Goal: Transaction & Acquisition: Purchase product/service

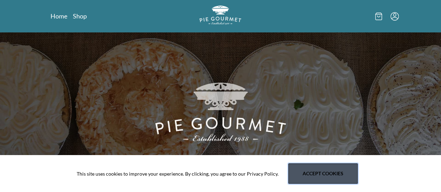
click at [308, 172] on button "Accept cookies" at bounding box center [323, 174] width 69 height 20
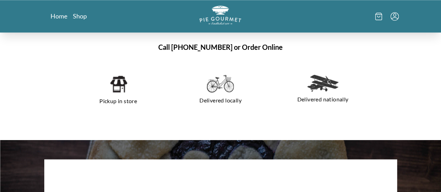
scroll to position [470, 0]
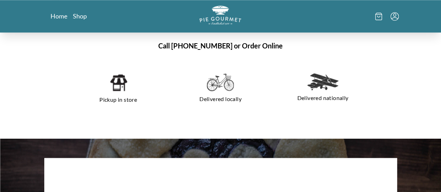
click at [110, 88] on img at bounding box center [119, 82] width 18 height 19
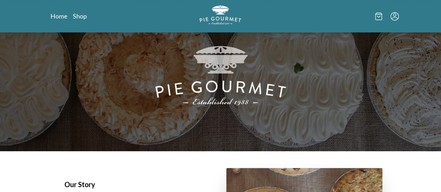
scroll to position [0, 0]
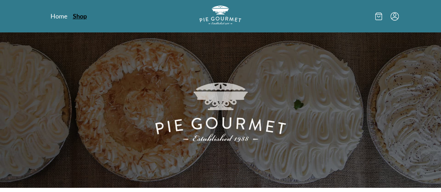
click at [73, 16] on link "Shop" at bounding box center [80, 16] width 14 height 8
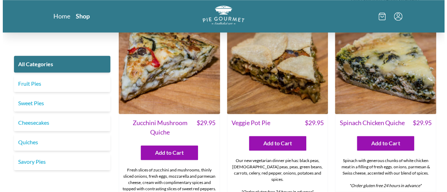
scroll to position [380, 0]
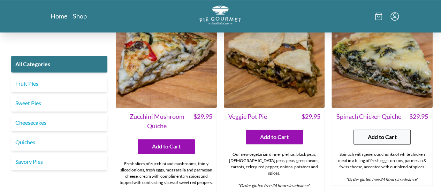
click at [393, 133] on span "Add to Cart" at bounding box center [382, 137] width 29 height 8
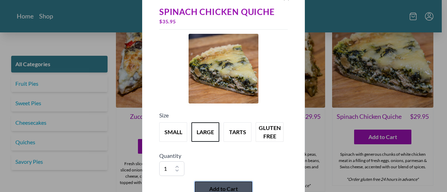
click at [231, 189] on span "Add to Cart" at bounding box center [223, 189] width 29 height 8
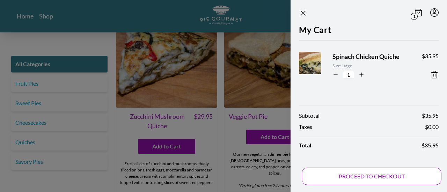
click at [379, 173] on button "PROCEED TO CHECKOUT" at bounding box center [371, 176] width 140 height 17
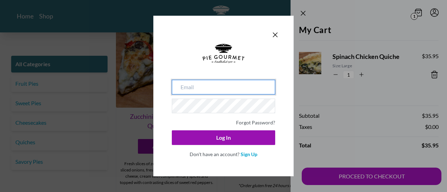
click at [191, 83] on input "email" at bounding box center [223, 87] width 103 height 15
type input "[EMAIL_ADDRESS][DOMAIN_NAME]"
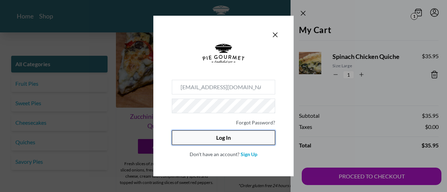
click at [234, 138] on button "Log In" at bounding box center [223, 137] width 103 height 15
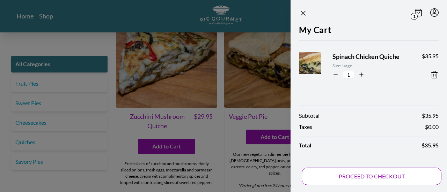
click at [367, 177] on button "PROCEED TO CHECKOUT" at bounding box center [371, 176] width 140 height 17
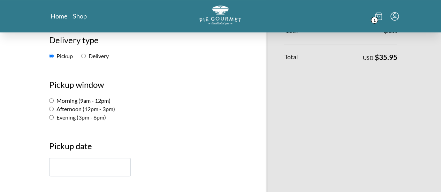
scroll to position [105, 0]
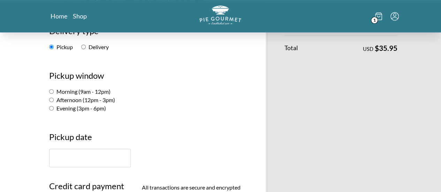
click at [44, 99] on section "Pickup window Morning (9am - 12pm) Afternoon (12pm - 3pm) Evening (3pm - 6pm)" at bounding box center [145, 87] width 202 height 50
click at [49, 100] on input "Afternoon (12pm - 3pm)" at bounding box center [51, 100] width 5 height 5
radio input "true"
click at [49, 154] on input "text" at bounding box center [90, 158] width 82 height 18
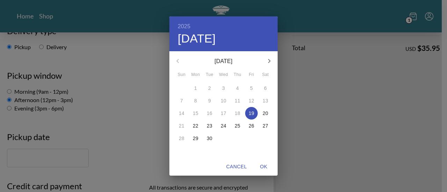
click at [252, 115] on p "19" at bounding box center [251, 113] width 6 height 7
click at [264, 165] on span "OK" at bounding box center [263, 167] width 17 height 9
type input "[DATE]"
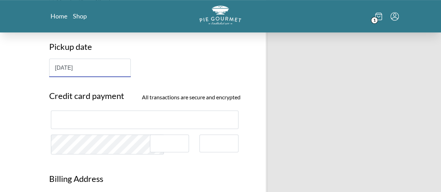
scroll to position [199, 0]
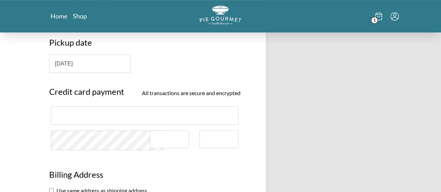
click at [90, 109] on div at bounding box center [145, 115] width 188 height 18
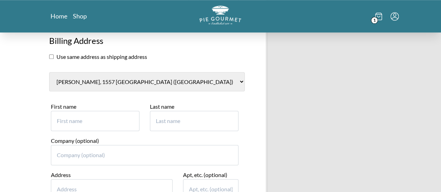
scroll to position [336, 0]
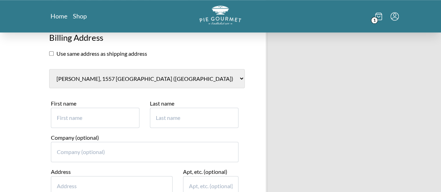
click at [84, 79] on select "[PERSON_NAME], 1557 [GEOGRAPHIC_DATA] ([GEOGRAPHIC_DATA]) New billing address" at bounding box center [147, 78] width 196 height 19
click at [76, 119] on input "First name" at bounding box center [95, 118] width 89 height 20
type input "[PERSON_NAME]"
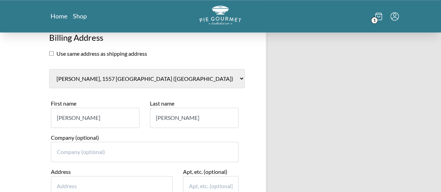
scroll to position [339, 0]
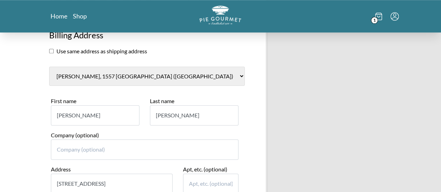
type input "[STREET_ADDRESS]"
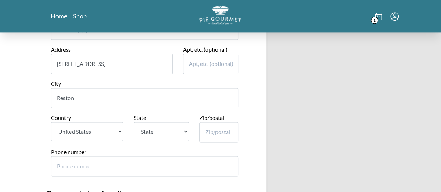
type input "Reston"
type input "20190"
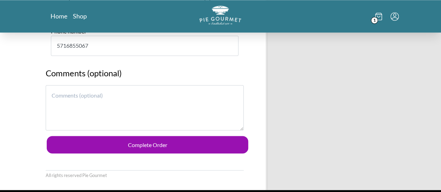
scroll to position [581, 0]
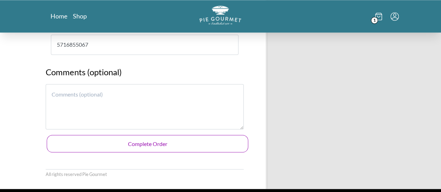
type input "5716855067"
click at [201, 143] on button "Complete Order" at bounding box center [148, 143] width 202 height 17
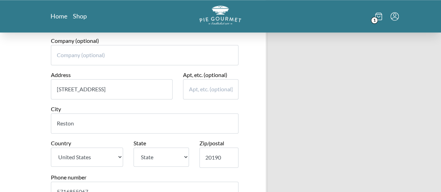
scroll to position [438, 0]
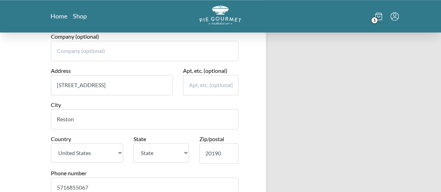
click at [154, 152] on select "State [US_STATE] [US_STATE] [US_STATE] [US_STATE] [US_STATE] [US_STATE] [US_STA…" at bounding box center [162, 152] width 56 height 19
select select "VA"
click at [134, 143] on select "State [US_STATE] [US_STATE] [US_STATE] [US_STATE] [US_STATE] [US_STATE] [US_STA…" at bounding box center [162, 152] width 56 height 19
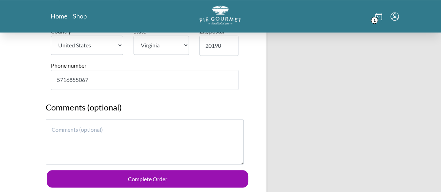
scroll to position [646, 0]
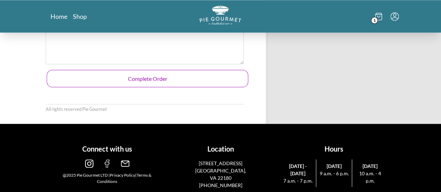
click at [191, 76] on button "Complete Order" at bounding box center [148, 78] width 202 height 17
